Goal: Task Accomplishment & Management: Complete application form

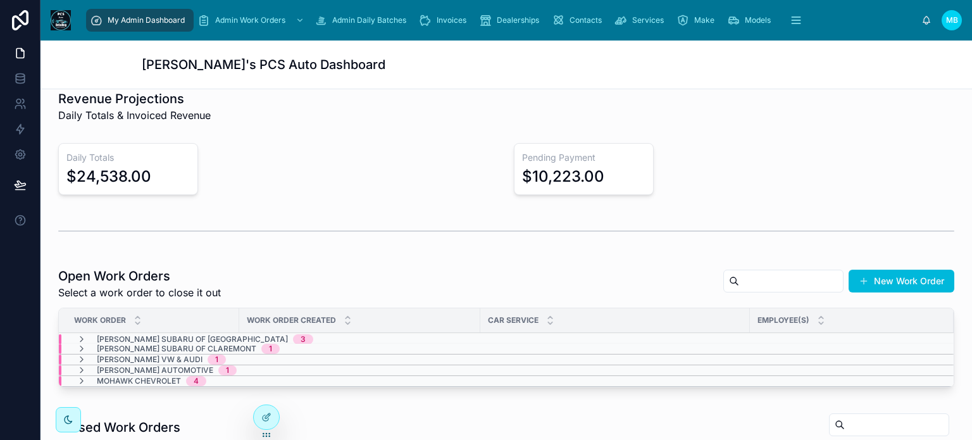
scroll to position [190, 0]
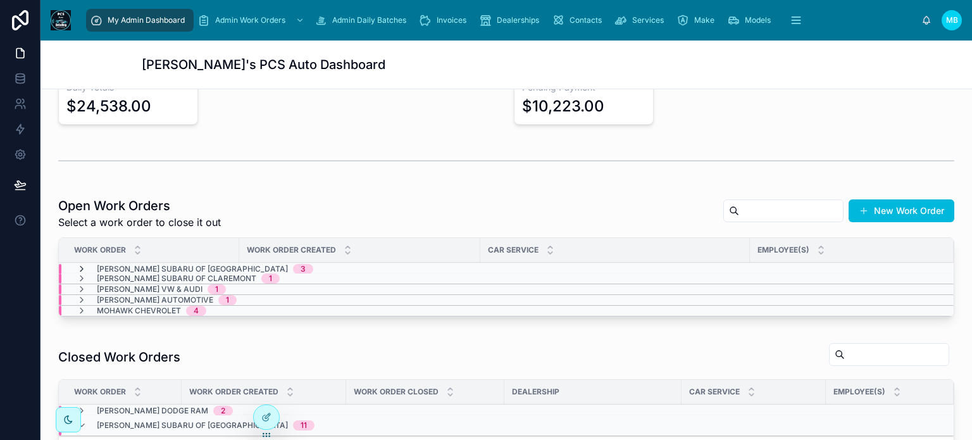
click at [80, 266] on icon at bounding box center [82, 269] width 10 height 10
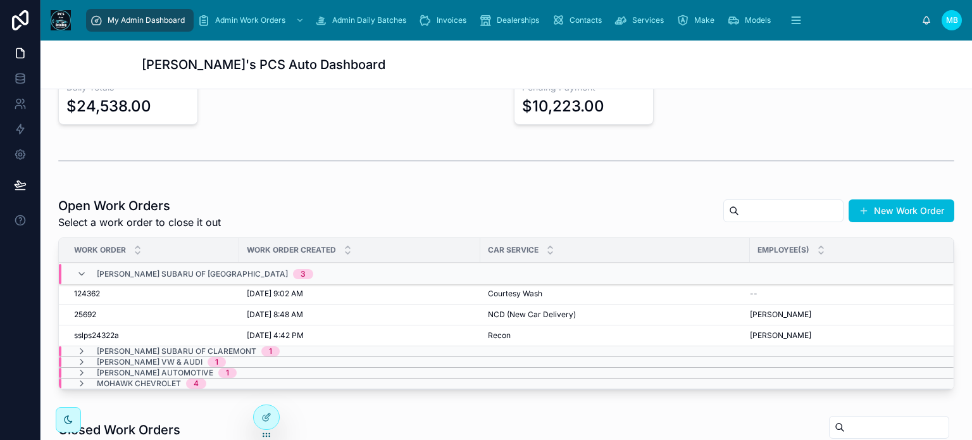
click at [80, 266] on div "Lundgren Subaru of Bennington 3" at bounding box center [195, 274] width 237 height 20
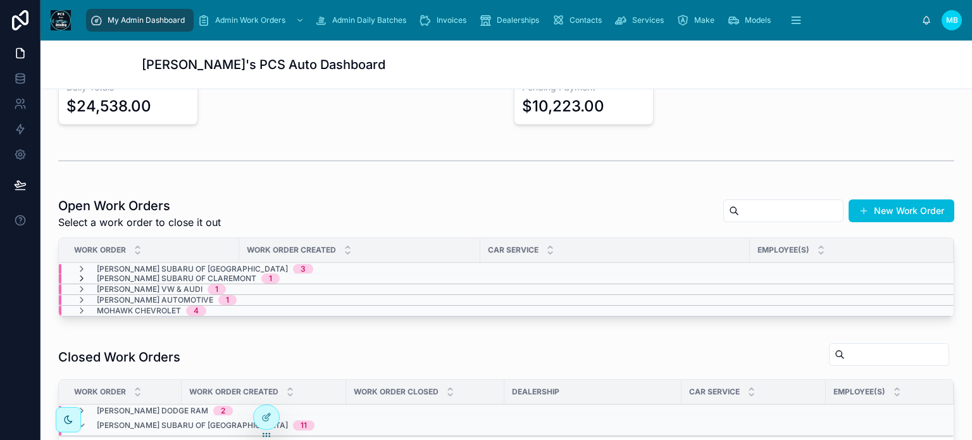
click at [81, 274] on icon at bounding box center [82, 278] width 10 height 10
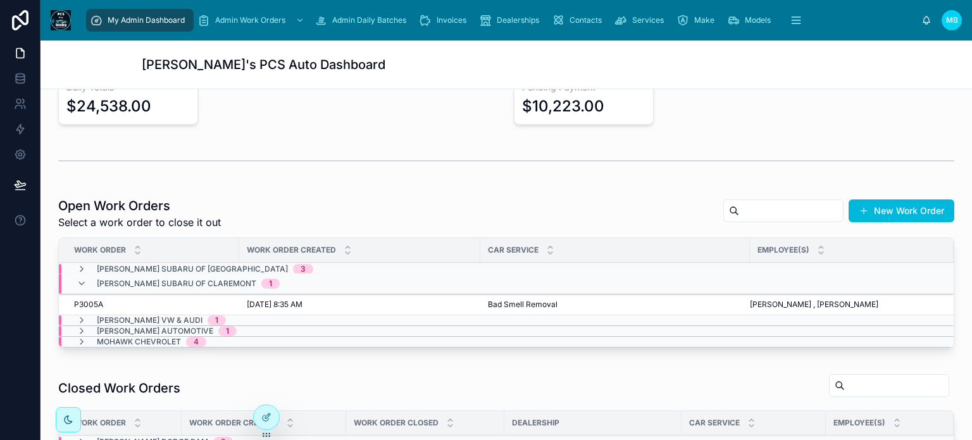
click at [81, 274] on div "Lundgren Subaru of Claremont 1" at bounding box center [178, 283] width 203 height 20
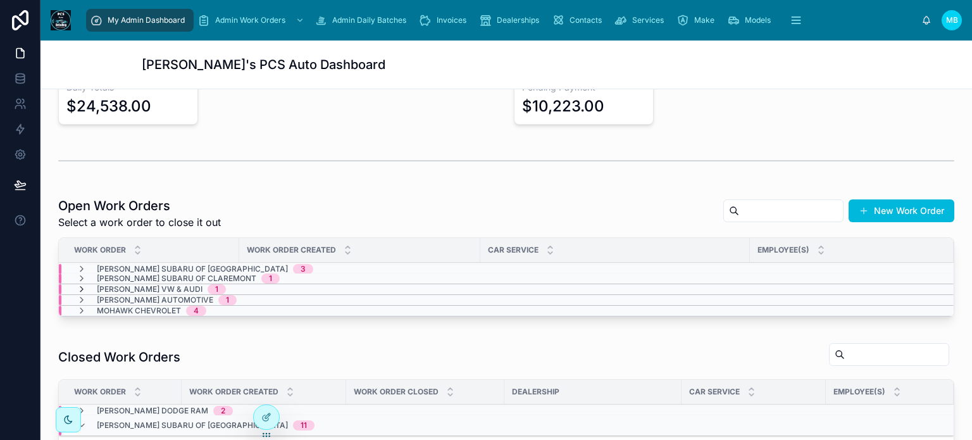
click at [83, 285] on icon at bounding box center [82, 289] width 10 height 10
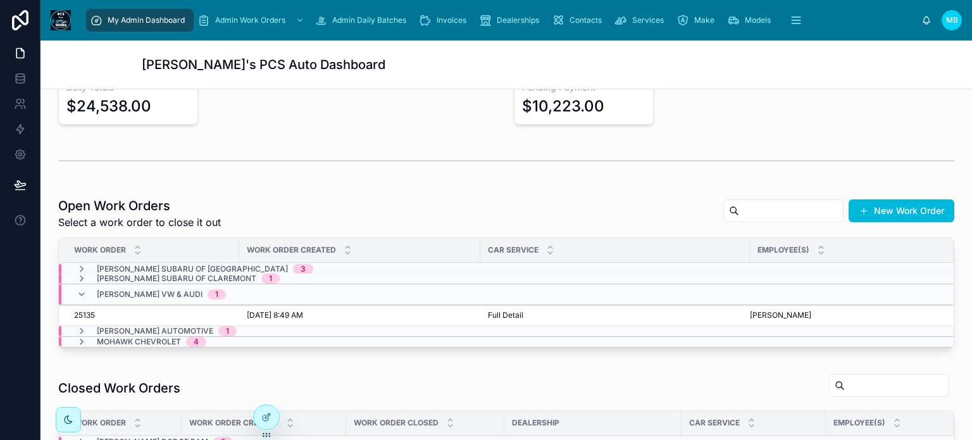
click at [83, 285] on div "Lundgren VW & Audi 1" at bounding box center [151, 294] width 149 height 20
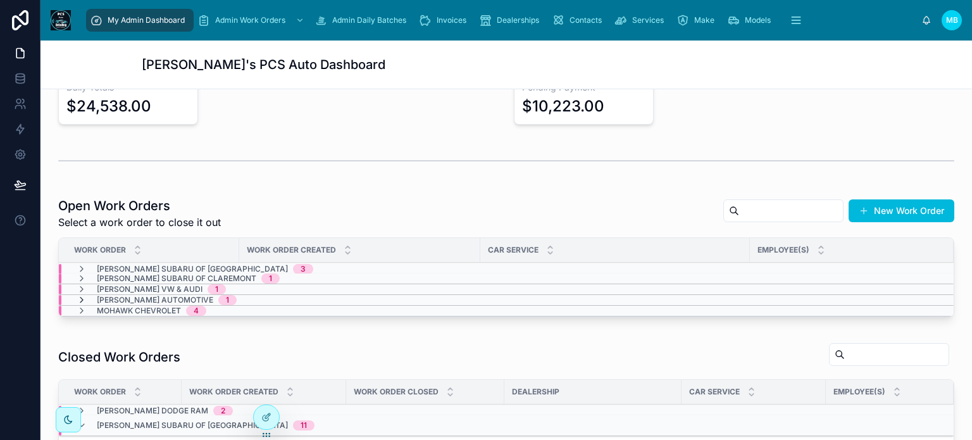
click at [82, 297] on icon at bounding box center [82, 300] width 10 height 10
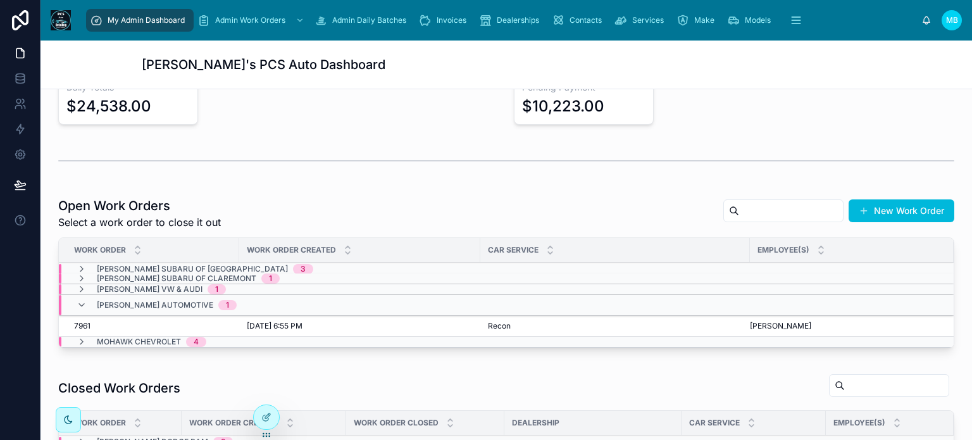
click at [82, 297] on div "Mackey Automotive 1" at bounding box center [157, 305] width 160 height 20
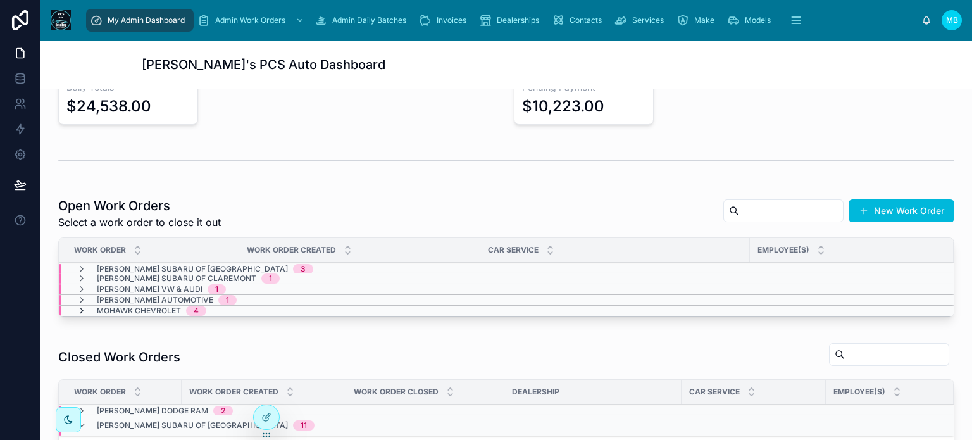
click at [78, 307] on icon at bounding box center [82, 310] width 10 height 10
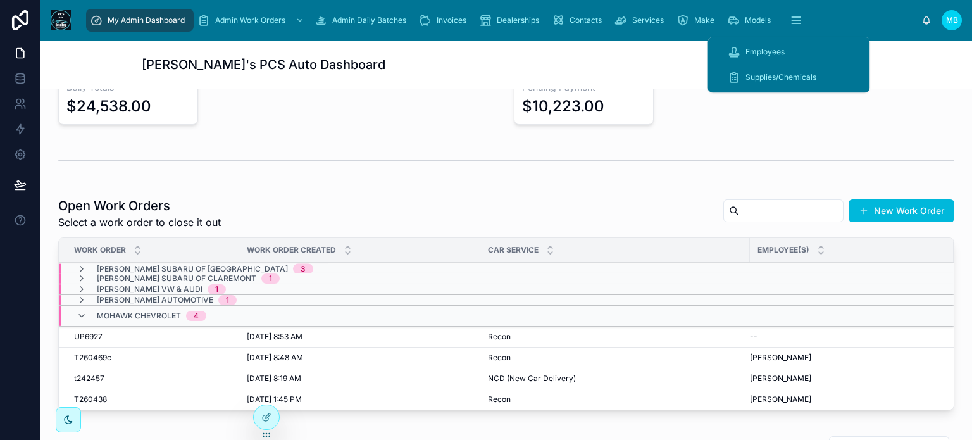
drag, startPoint x: 766, startPoint y: 46, endPoint x: 719, endPoint y: 63, distance: 50.2
click at [766, 46] on div "Employees" at bounding box center [787, 52] width 121 height 20
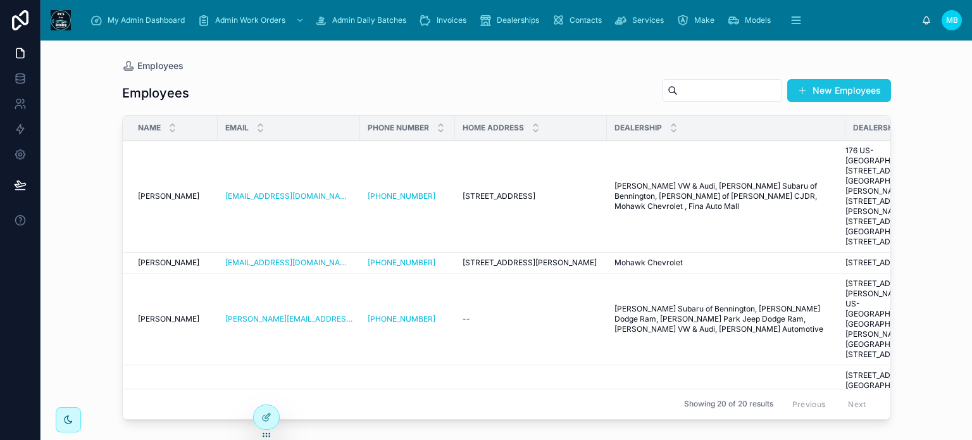
click at [827, 92] on button "New Employees" at bounding box center [839, 90] width 104 height 23
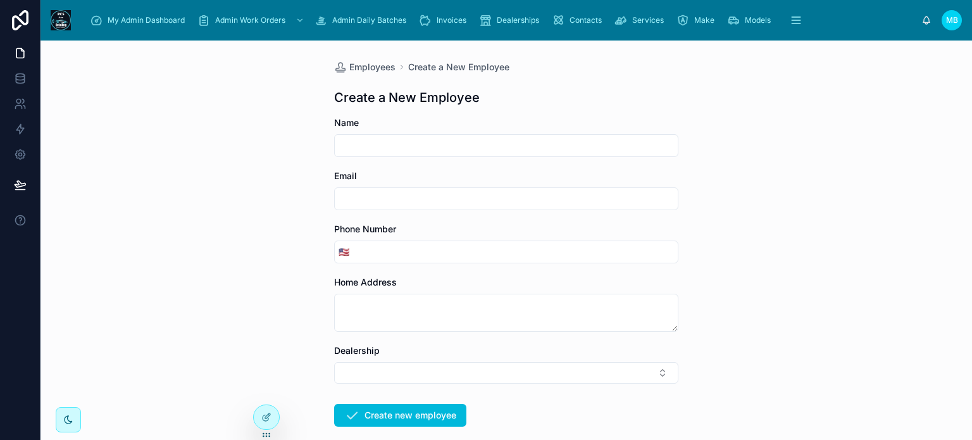
click at [392, 144] on input "text" at bounding box center [506, 146] width 343 height 18
type input "******"
click at [379, 374] on button "Select Button" at bounding box center [506, 373] width 344 height 22
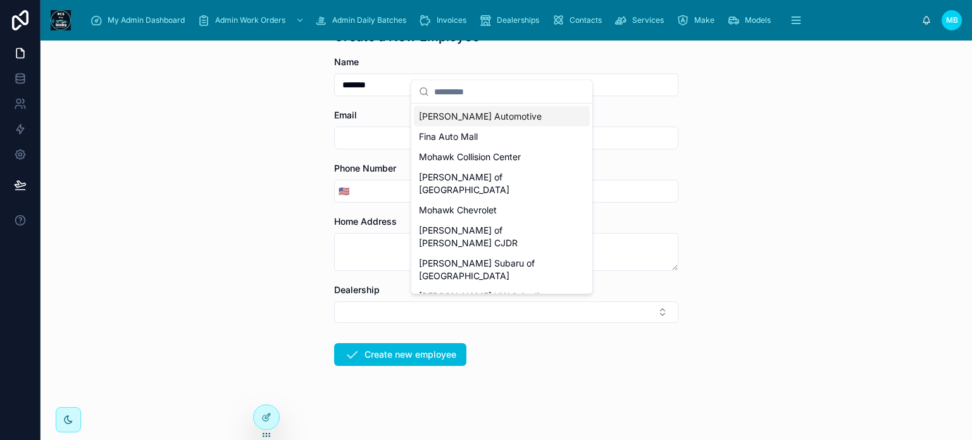
scroll to position [67, 0]
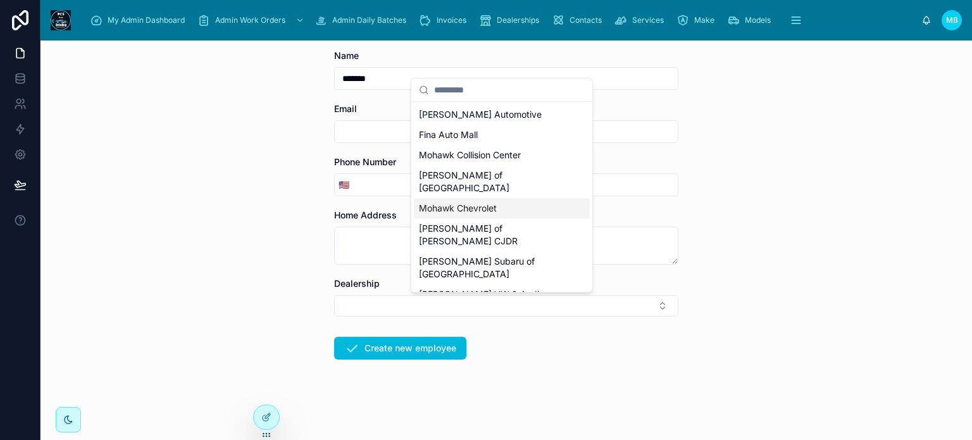
click at [469, 202] on span "Mohawk Chevrolet" at bounding box center [458, 208] width 78 height 13
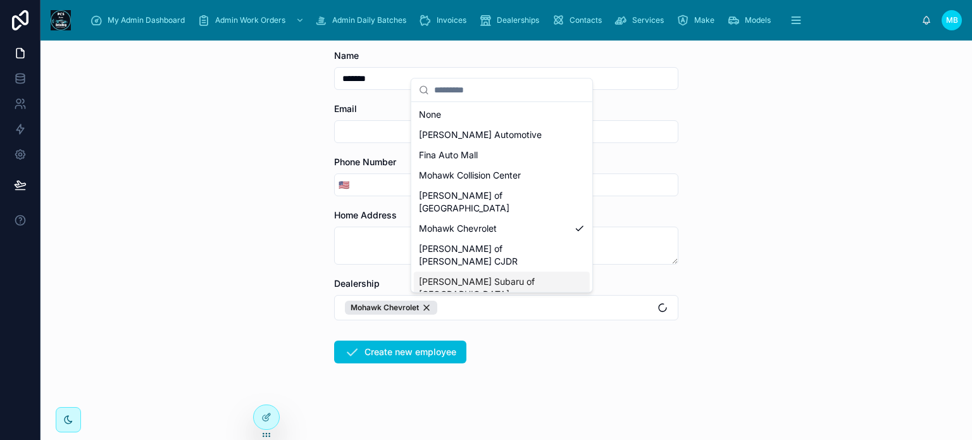
click at [555, 351] on div "My Admin Dashboard Admin Work Orders Admin Daily Batches Invoices Dealerships C…" at bounding box center [505, 220] width 931 height 440
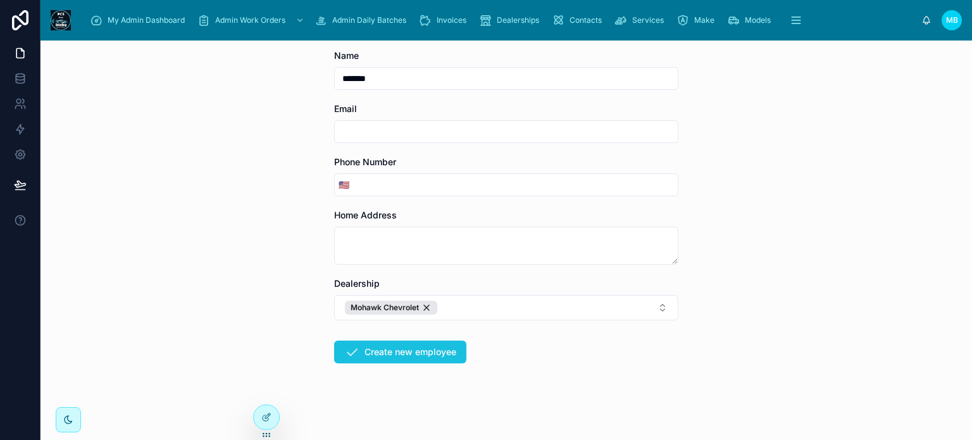
click at [419, 351] on button "Create new employee" at bounding box center [400, 351] width 132 height 23
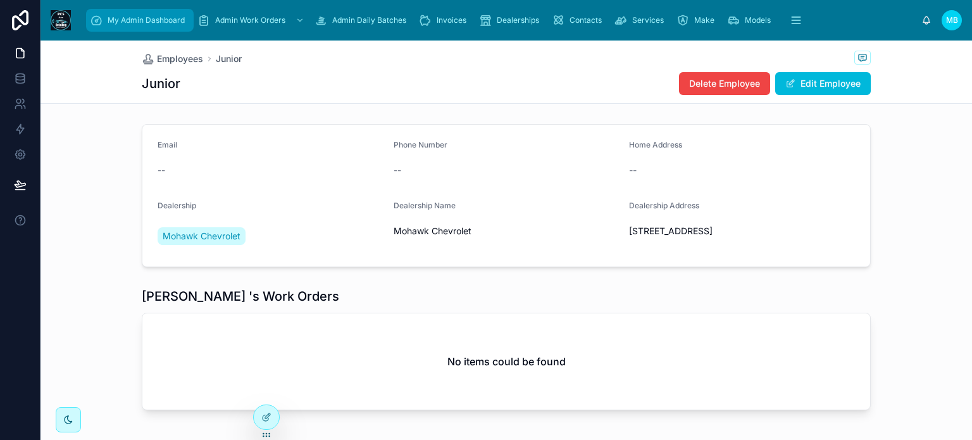
click at [150, 25] on span "My Admin Dashboard" at bounding box center [146, 20] width 77 height 10
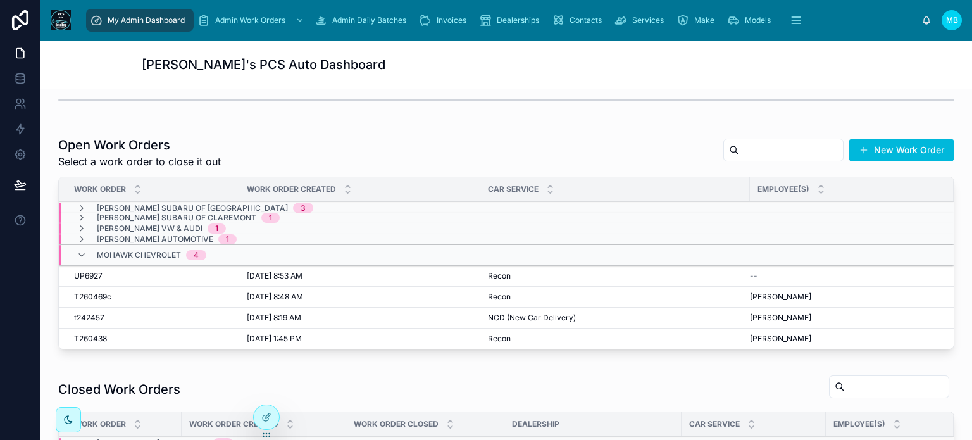
scroll to position [253, 0]
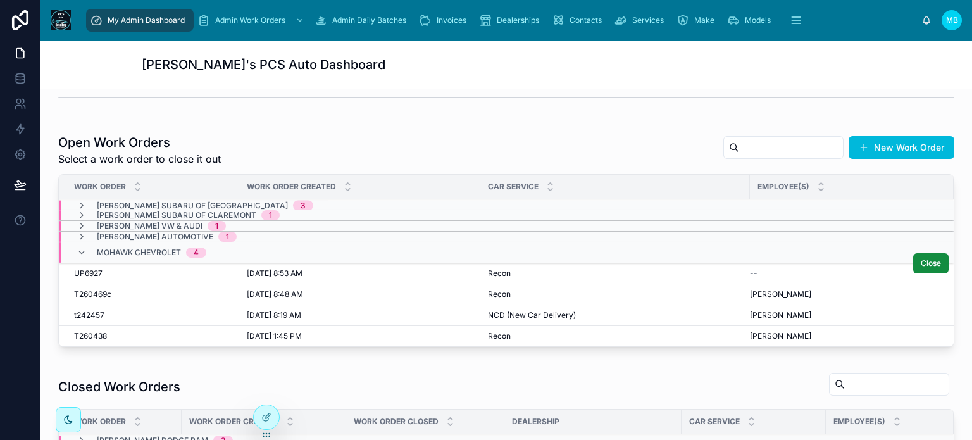
click at [80, 269] on span "UP6927" at bounding box center [88, 273] width 28 height 10
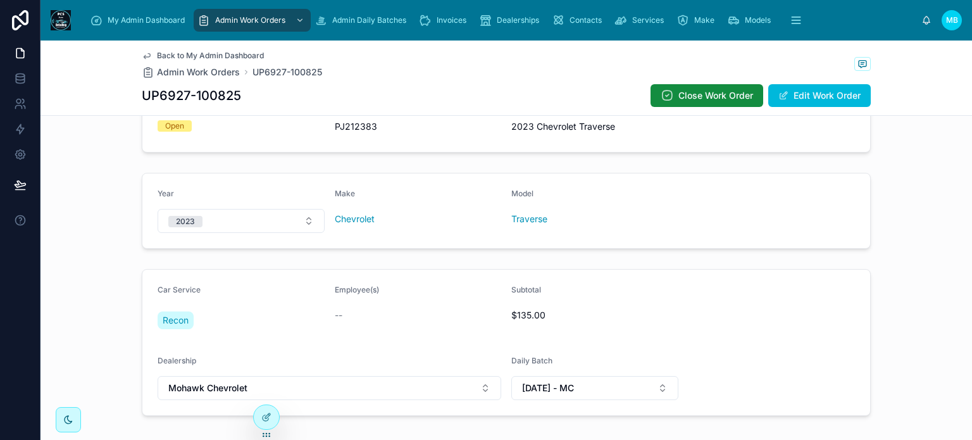
scroll to position [358, 0]
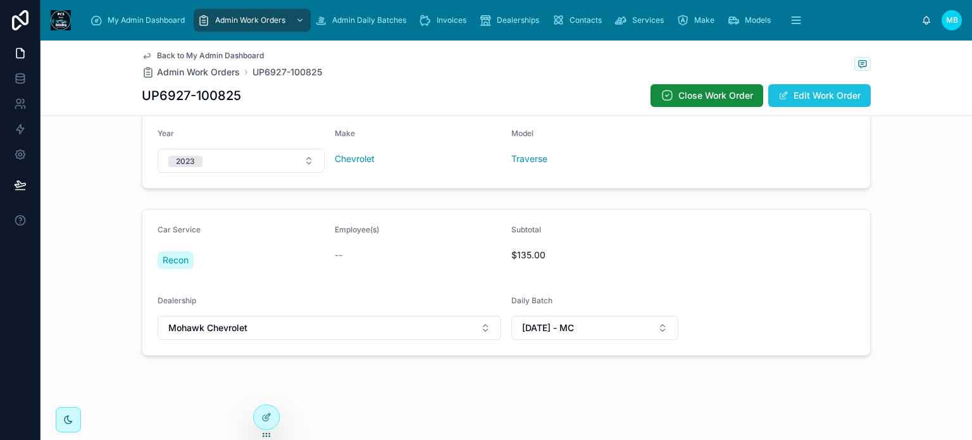
click at [791, 96] on button "Edit Work Order" at bounding box center [819, 95] width 102 height 23
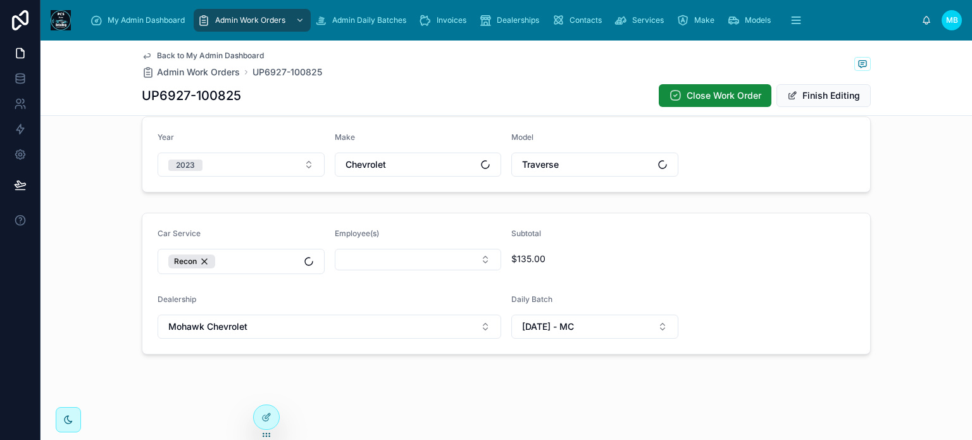
scroll to position [357, 0]
click at [374, 259] on button "Select Button" at bounding box center [418, 261] width 167 height 22
type input "**"
click at [341, 305] on span "Junior" at bounding box center [342, 308] width 25 height 13
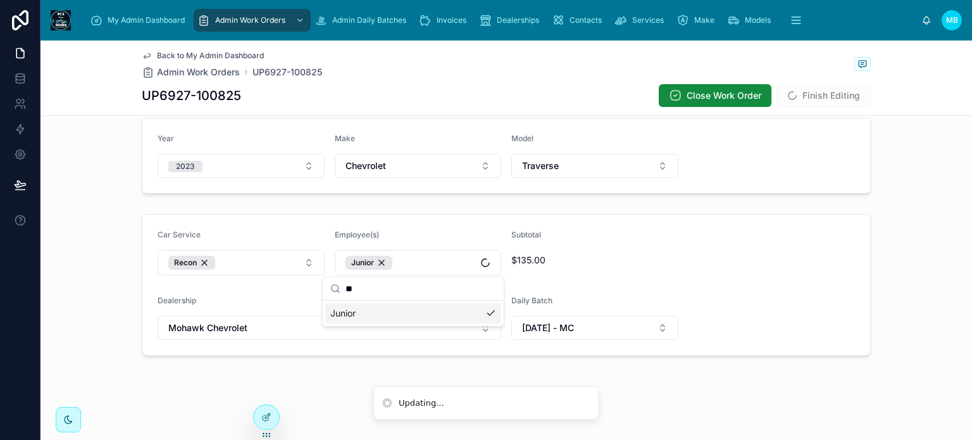
click at [789, 261] on form "Car Service Recon Employee(s) Junior Subtotal $135.00 Dealership Mohawk Chevrol…" at bounding box center [505, 284] width 727 height 140
click at [811, 99] on button "Finish Editing" at bounding box center [823, 95] width 94 height 23
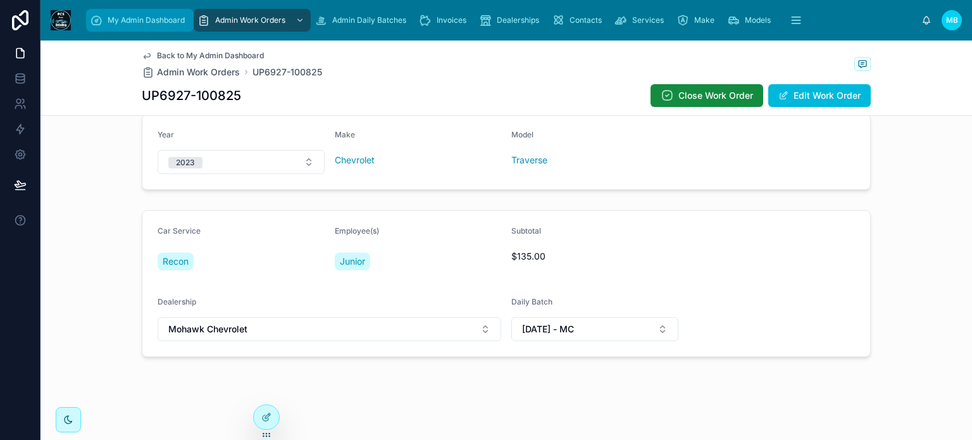
click at [144, 16] on span "My Admin Dashboard" at bounding box center [146, 20] width 77 height 10
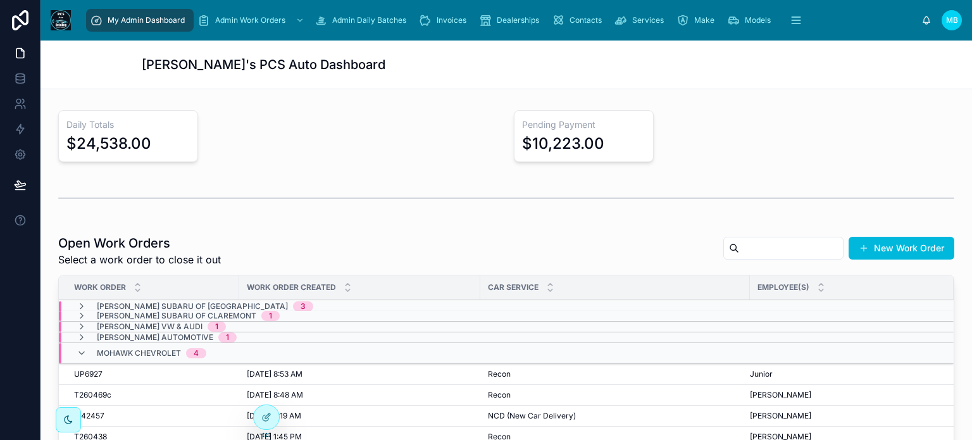
scroll to position [190, 0]
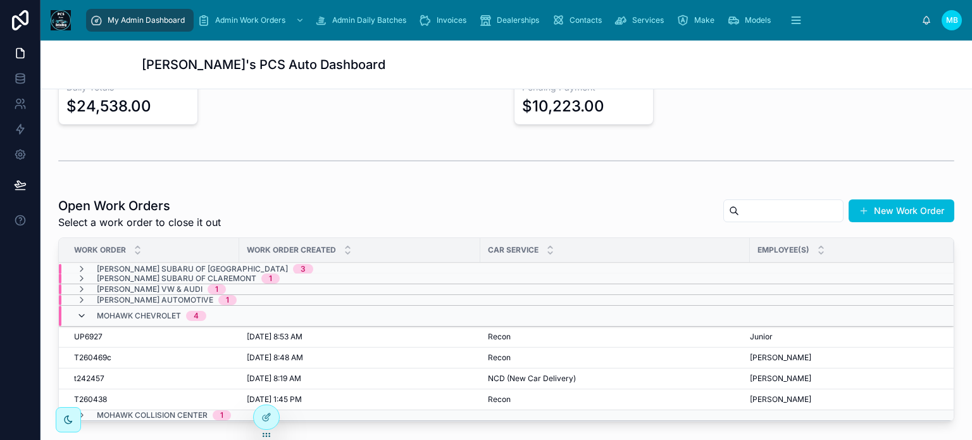
click at [83, 313] on icon at bounding box center [82, 316] width 10 height 10
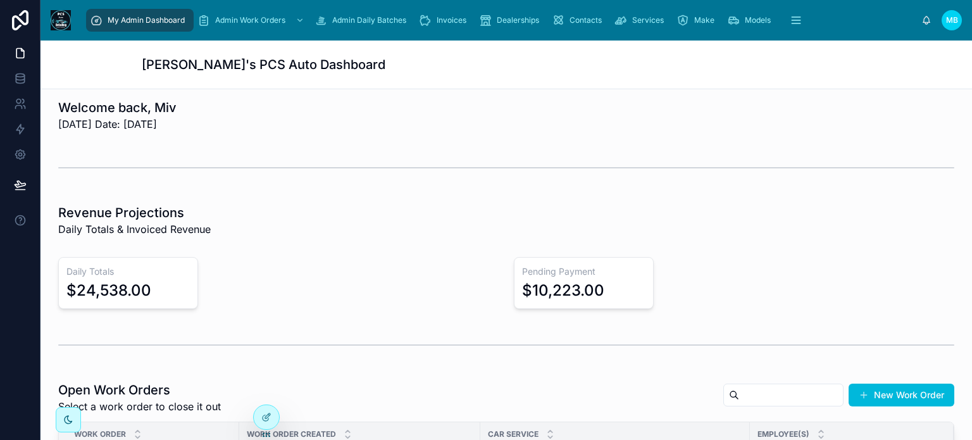
scroll to position [0, 0]
